Goal: Complete application form: Complete application form

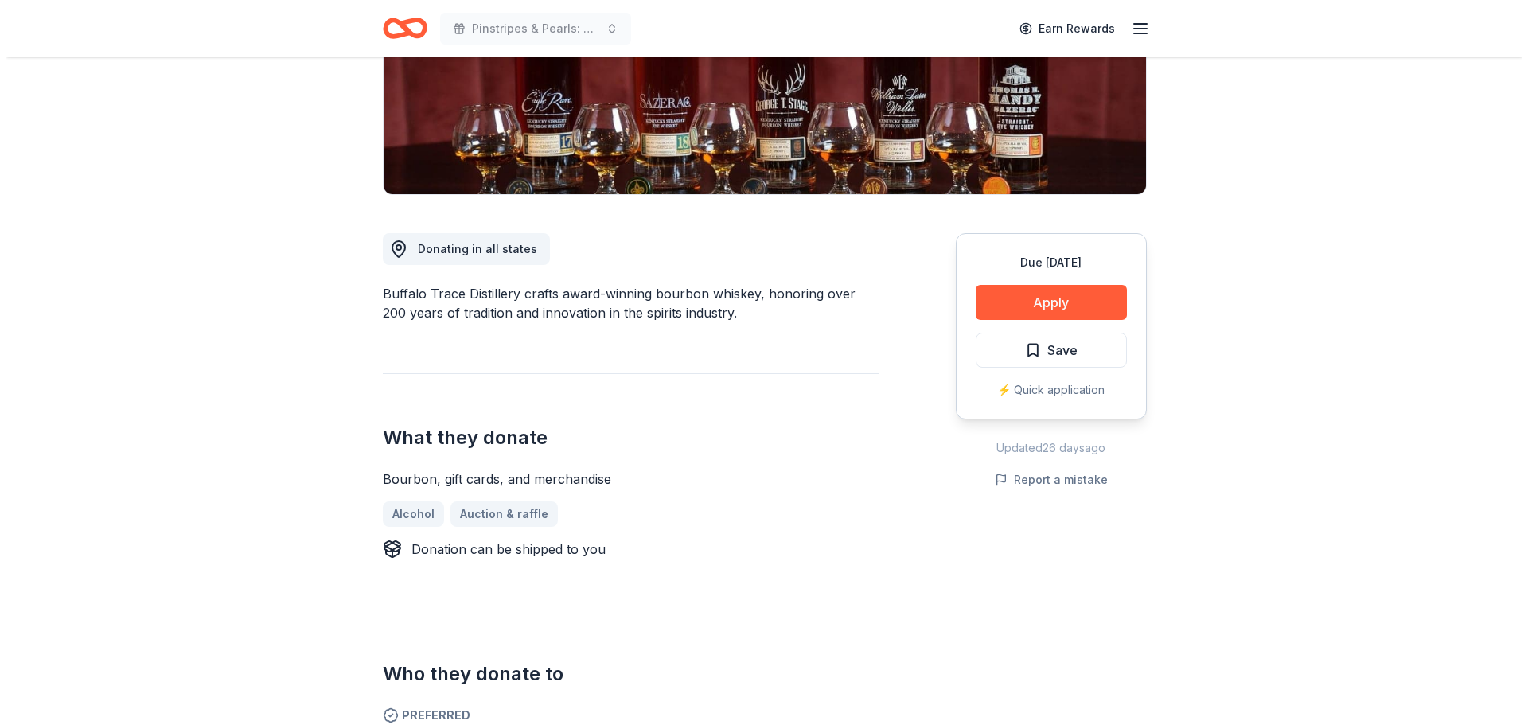
scroll to position [318, 0]
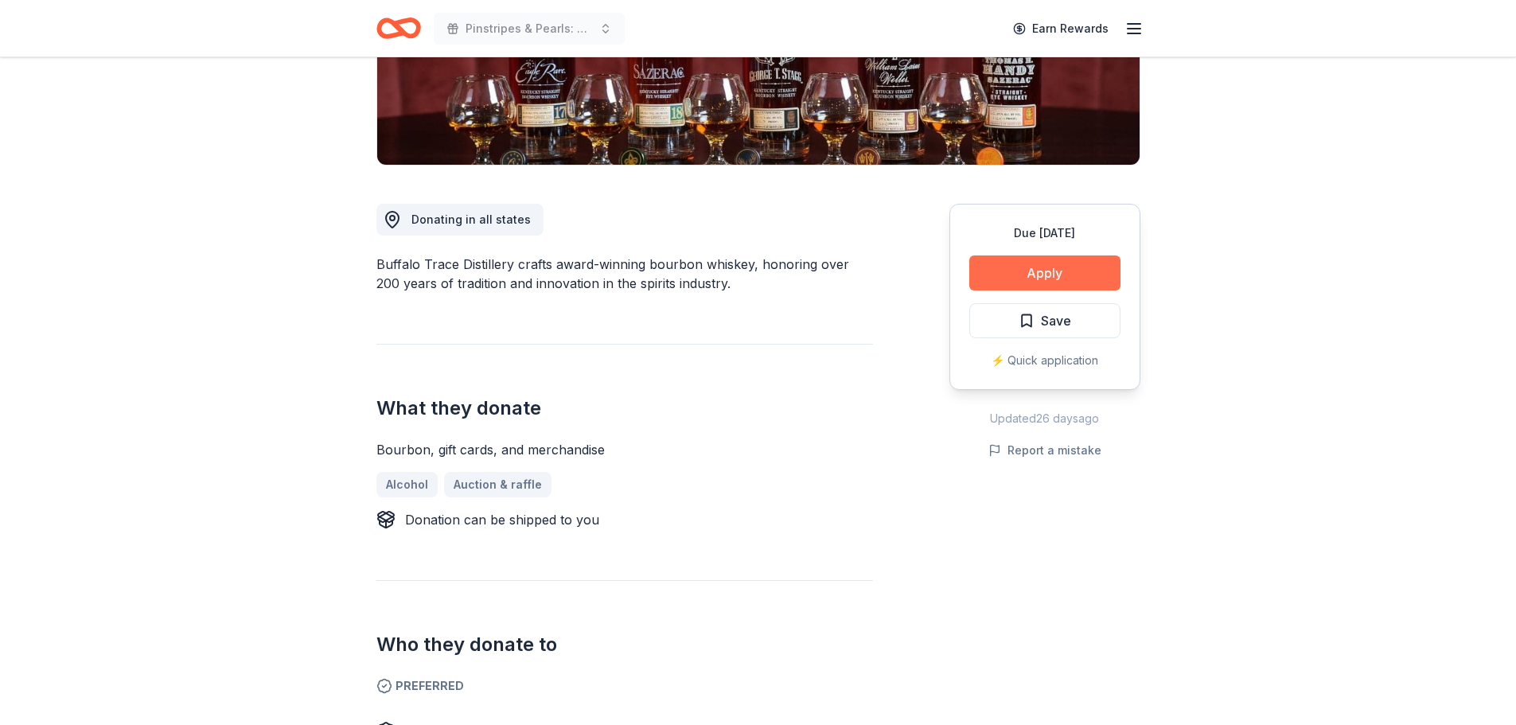
click at [1058, 279] on button "Apply" at bounding box center [1044, 272] width 151 height 35
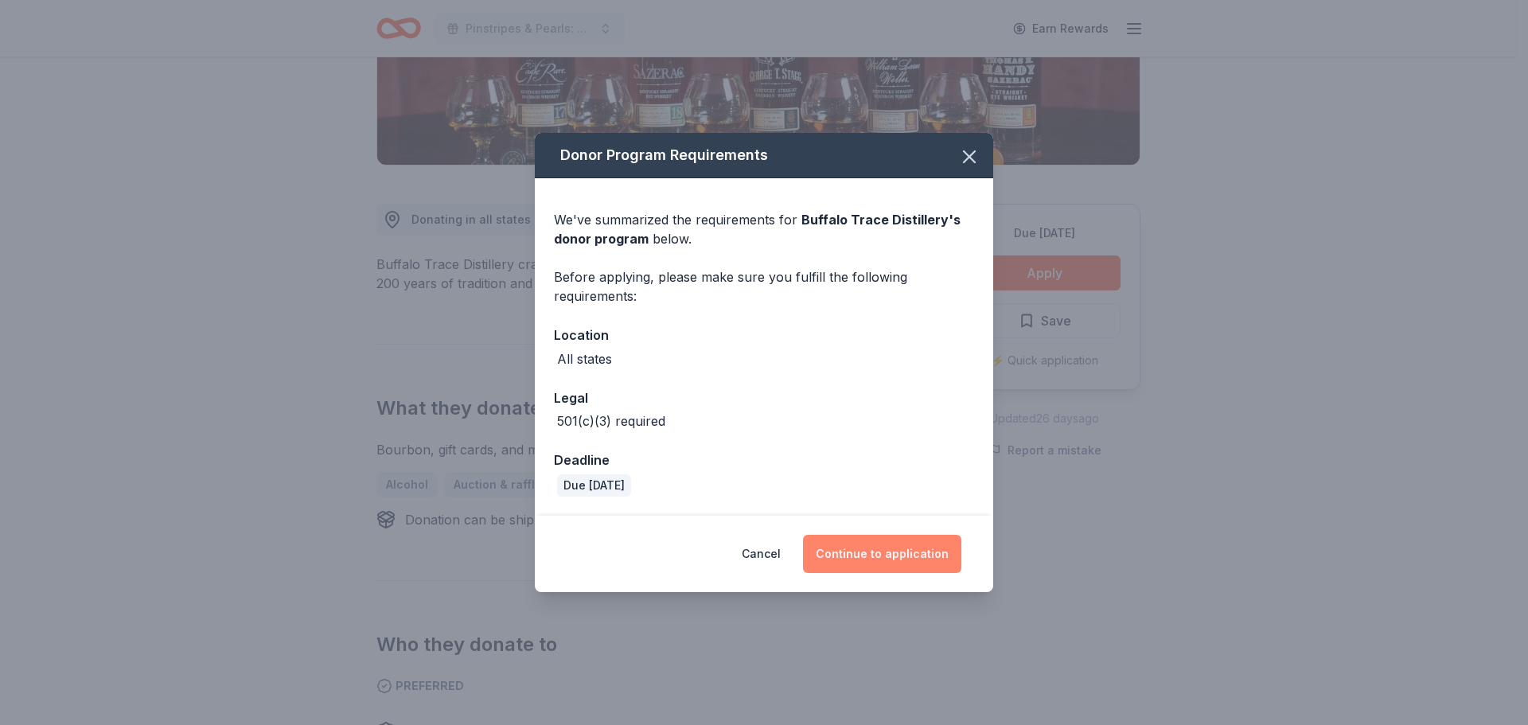
click at [874, 565] on button "Continue to application" at bounding box center [882, 554] width 158 height 38
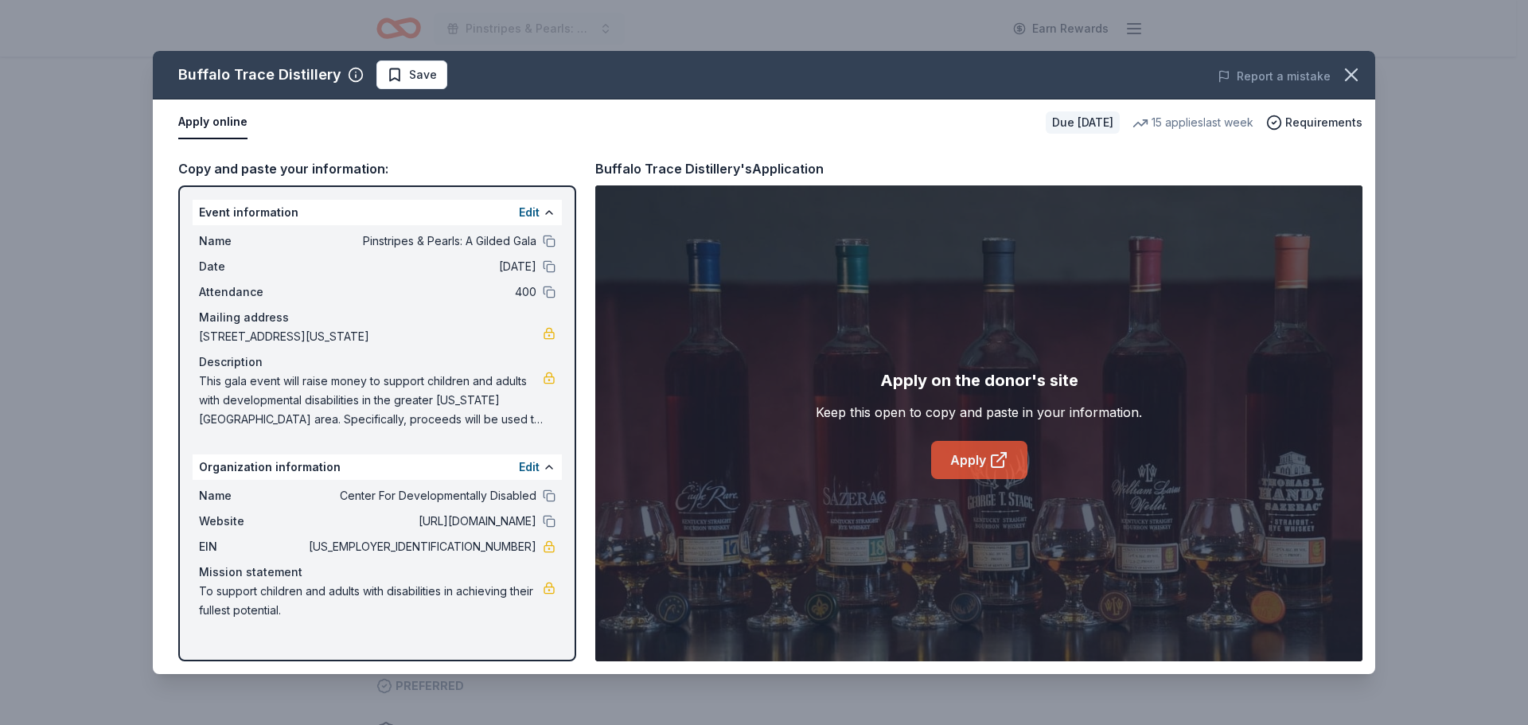
click at [997, 464] on icon at bounding box center [998, 459] width 19 height 19
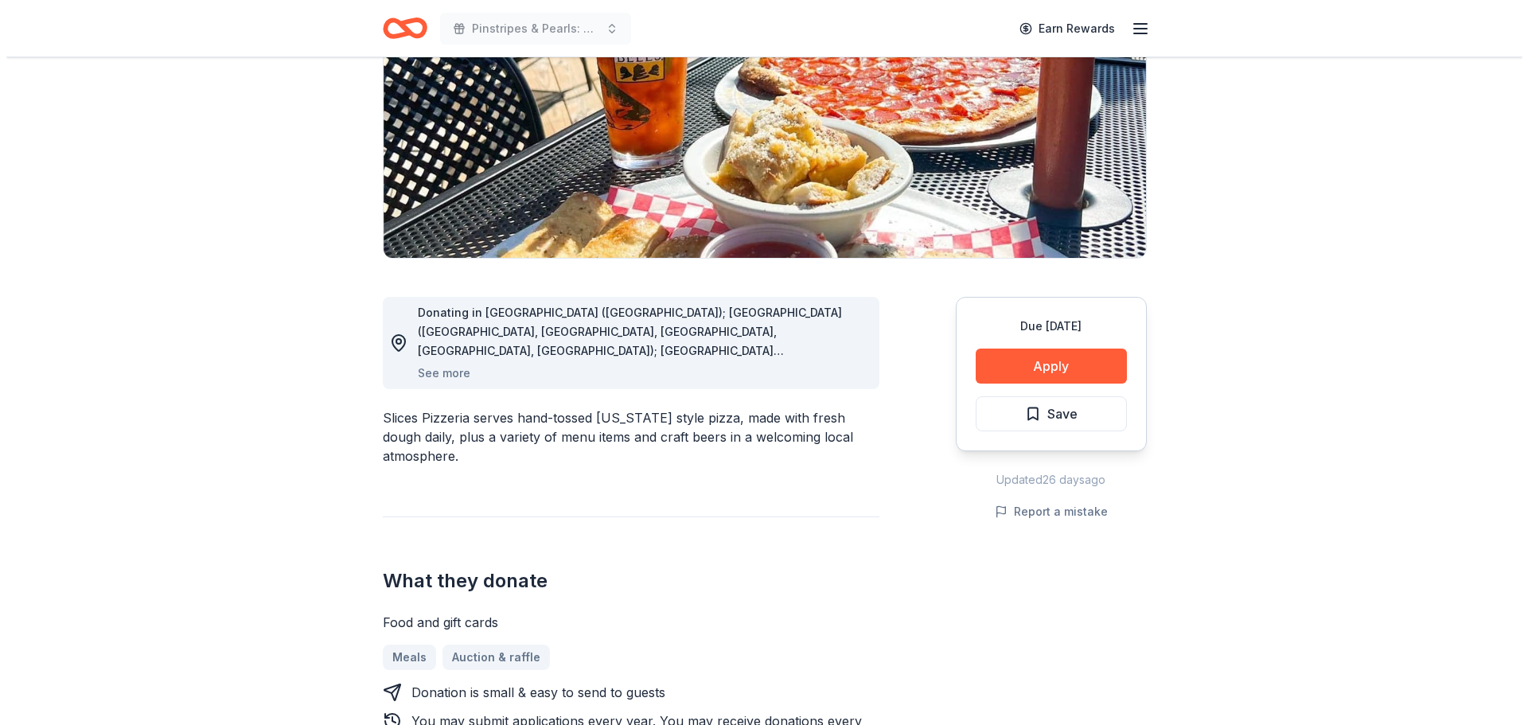
scroll to position [318, 0]
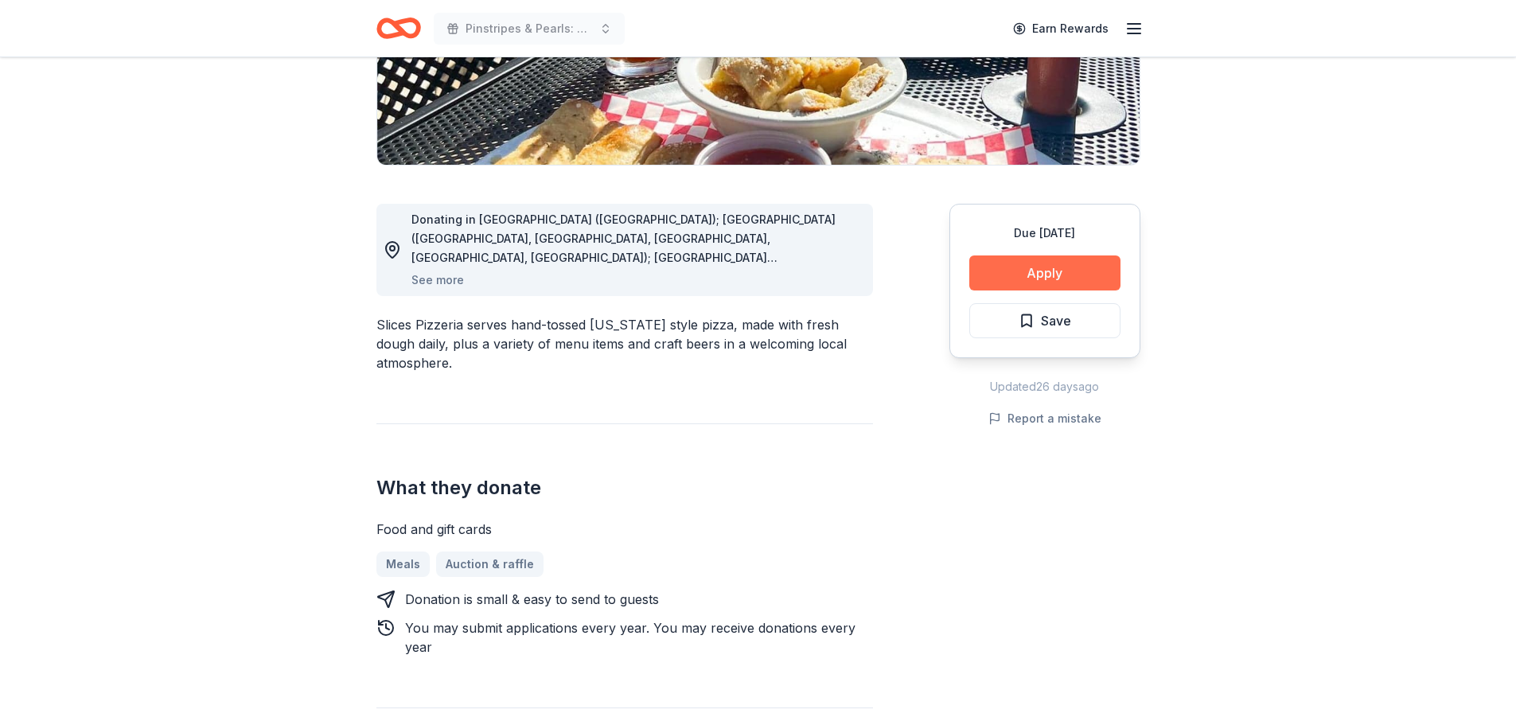
click at [1040, 276] on button "Apply" at bounding box center [1044, 272] width 151 height 35
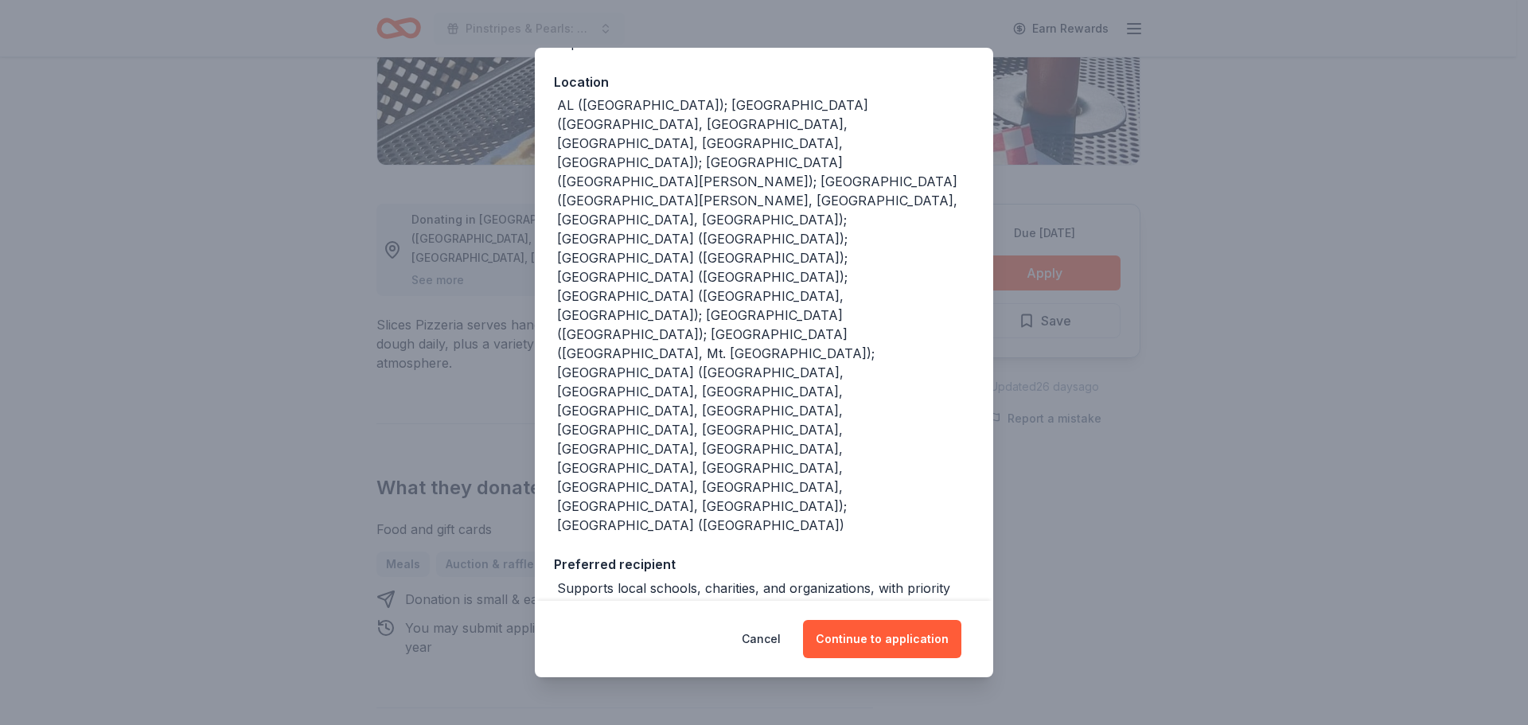
scroll to position [169, 0]
click at [895, 629] on button "Continue to application" at bounding box center [882, 639] width 158 height 38
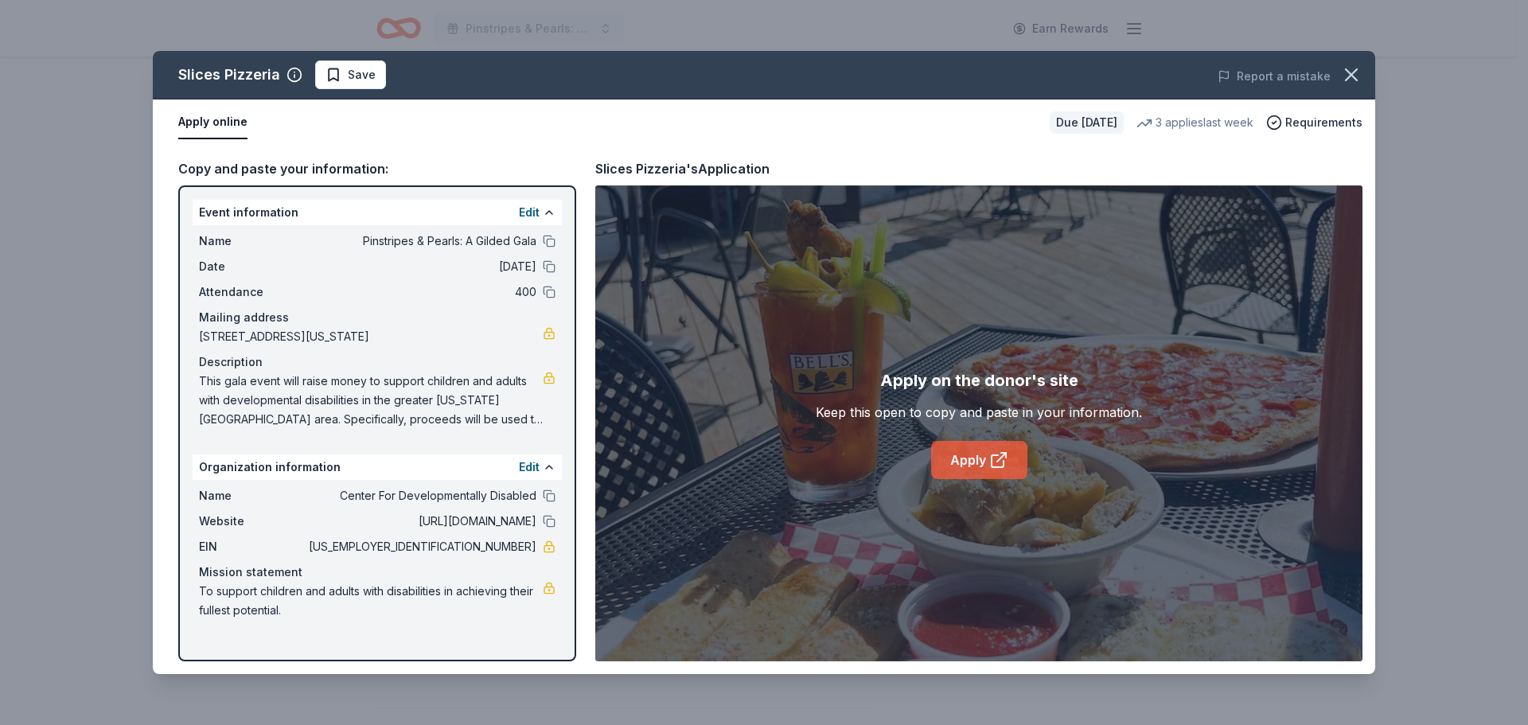
click at [989, 462] on icon at bounding box center [998, 459] width 19 height 19
